Goal: Browse casually: Explore the website without a specific task or goal

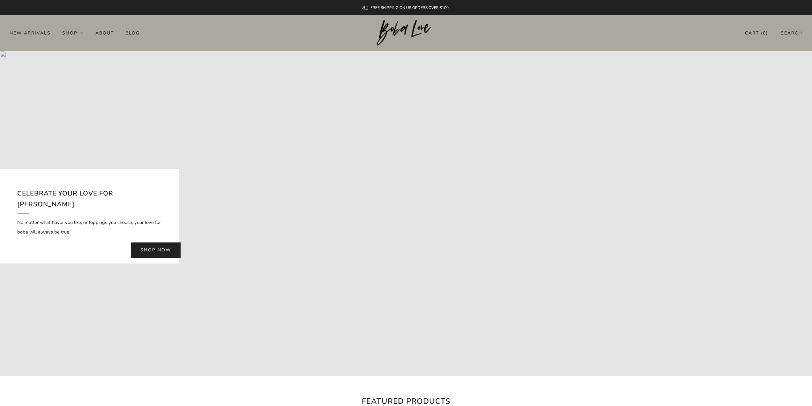
click at [40, 34] on link "New Arrivals" at bounding box center [30, 33] width 41 height 10
click at [415, 32] on img at bounding box center [406, 33] width 58 height 26
